Goal: Book appointment/travel/reservation

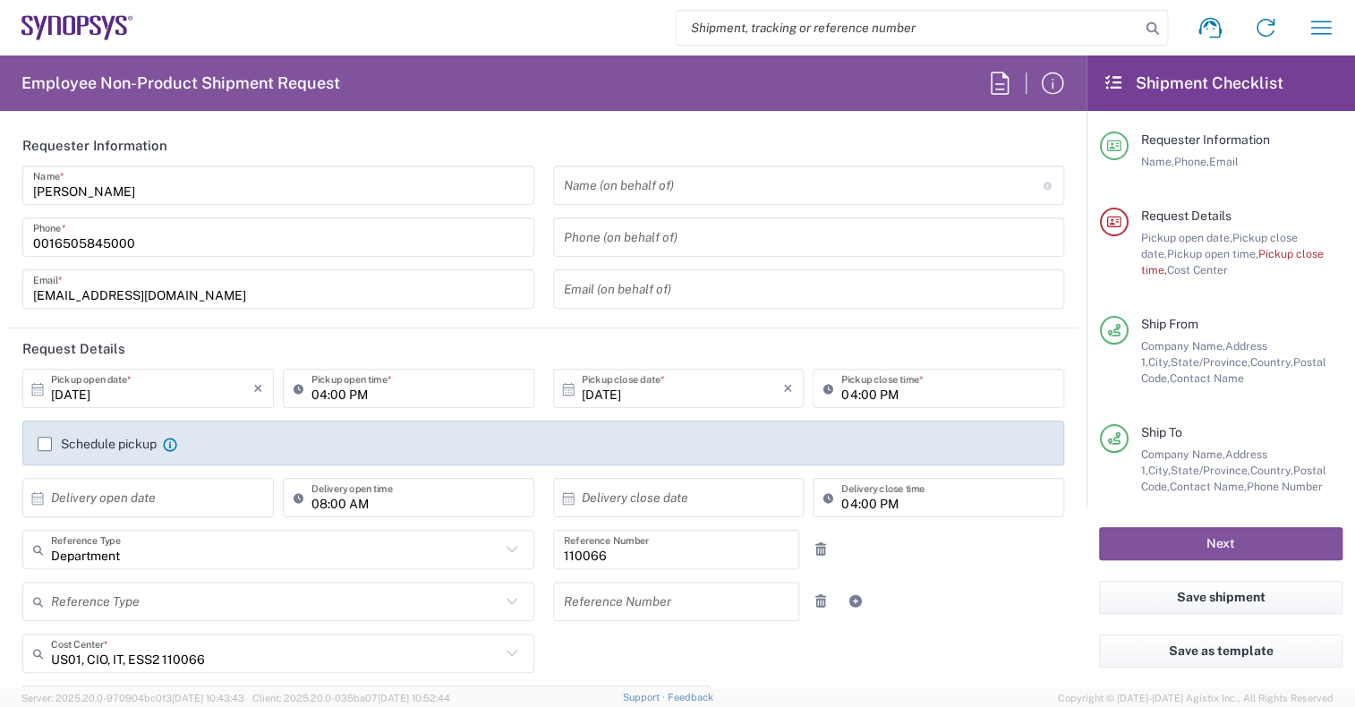
click at [132, 388] on input "[DATE]" at bounding box center [152, 388] width 202 height 31
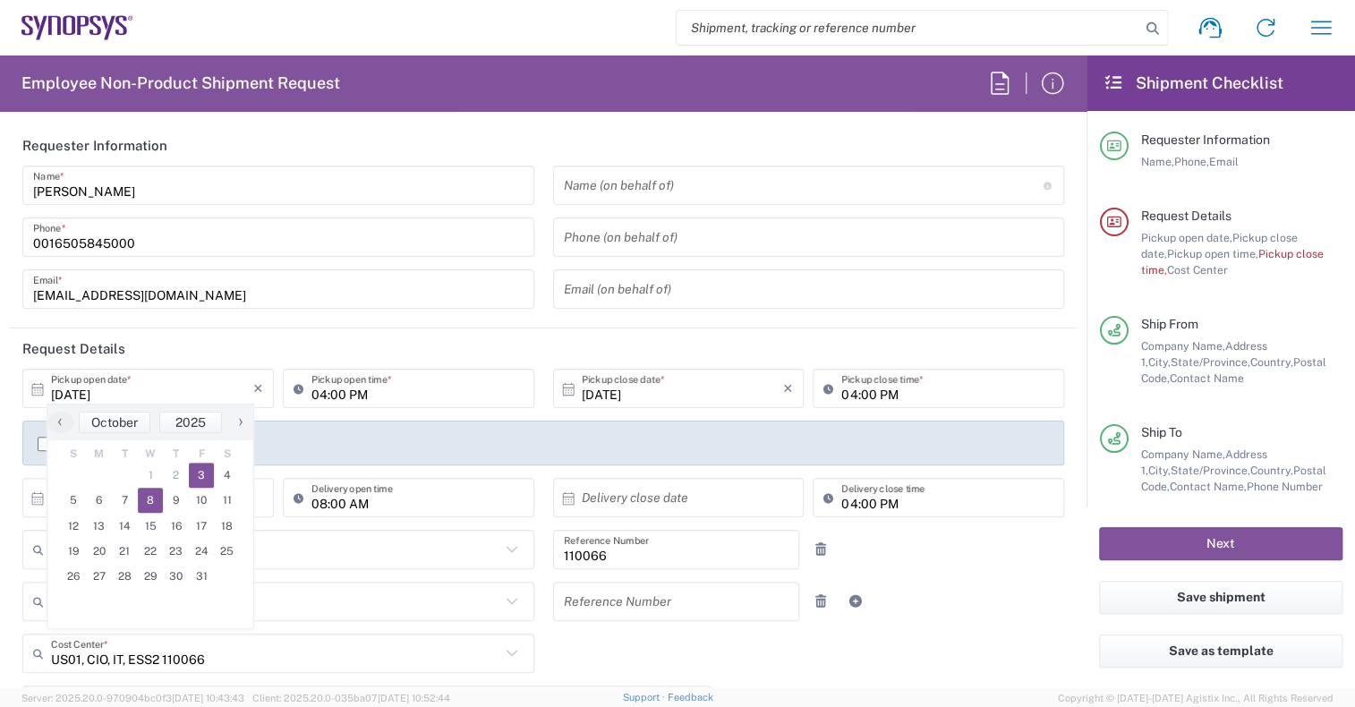
click at [151, 506] on span "8" at bounding box center [151, 500] width 26 height 25
type input "[DATE]"
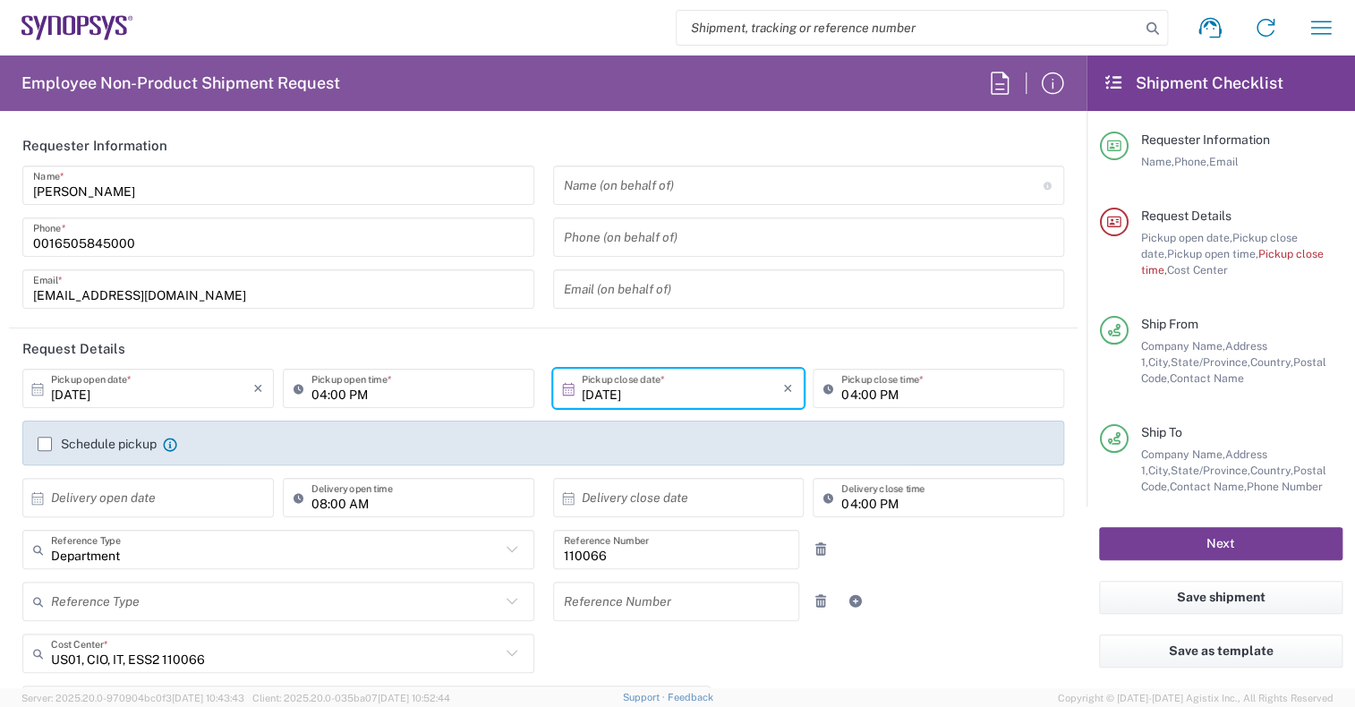
click at [1191, 548] on button "Next" at bounding box center [1220, 543] width 243 height 33
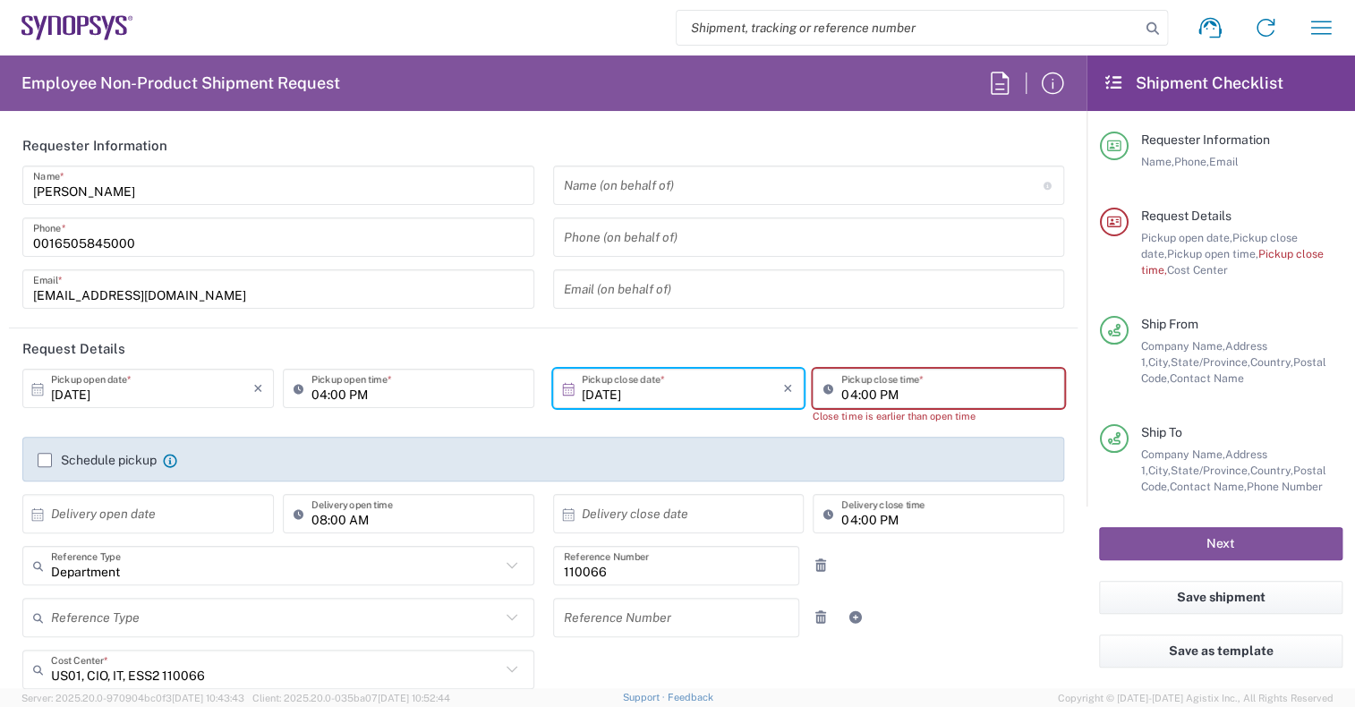
click at [870, 394] on input "04:00 PM" at bounding box center [947, 388] width 212 height 31
click at [845, 394] on input "04:00 PM" at bounding box center [947, 388] width 212 height 31
click at [970, 395] on input "05:00 PM" at bounding box center [947, 388] width 212 height 31
type input "05:00 PM"
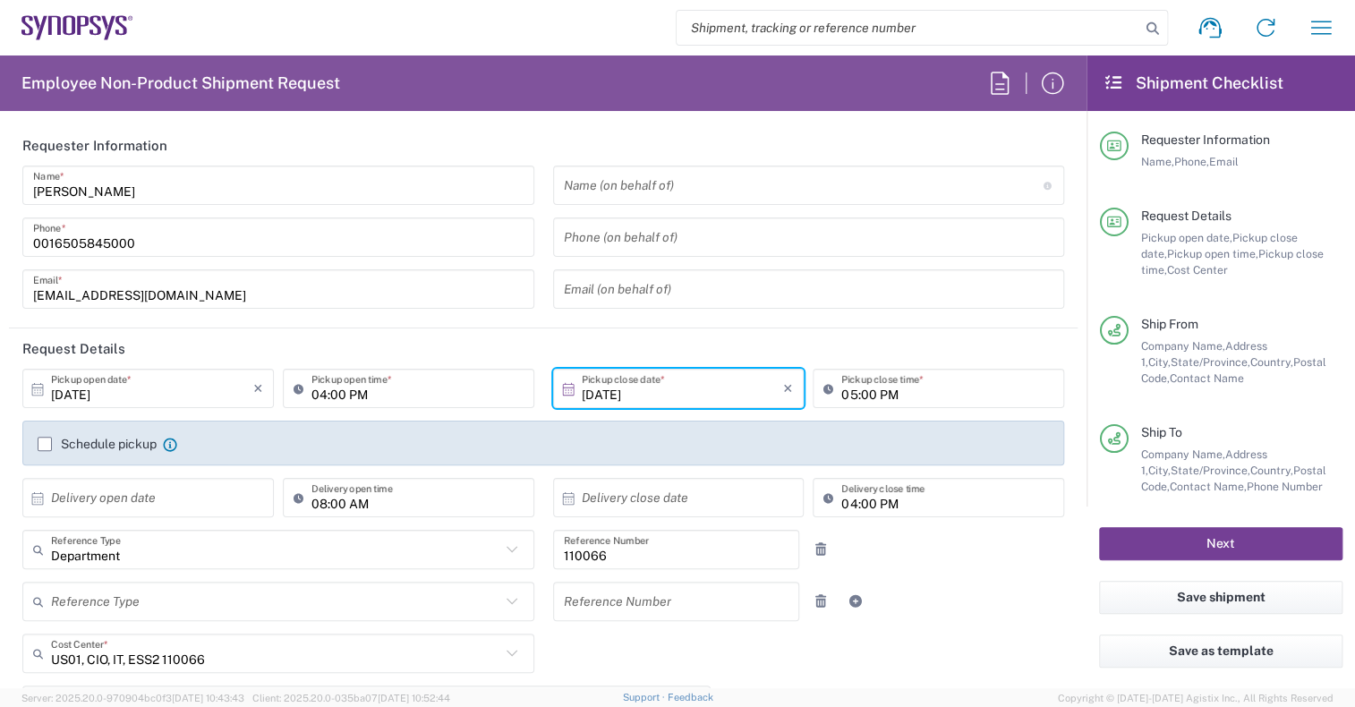
click at [1171, 533] on button "Next" at bounding box center [1220, 543] width 243 height 33
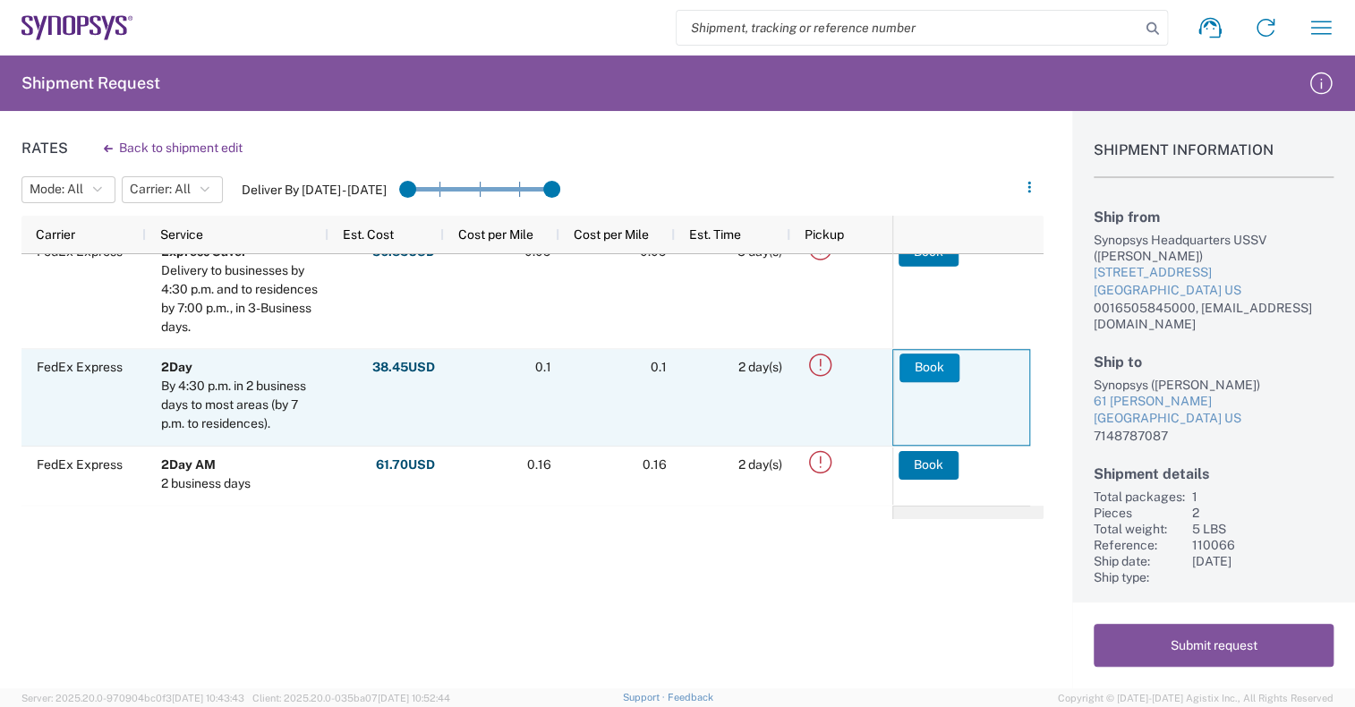
click at [916, 370] on button "Book" at bounding box center [929, 368] width 60 height 29
